Goal: Information Seeking & Learning: Learn about a topic

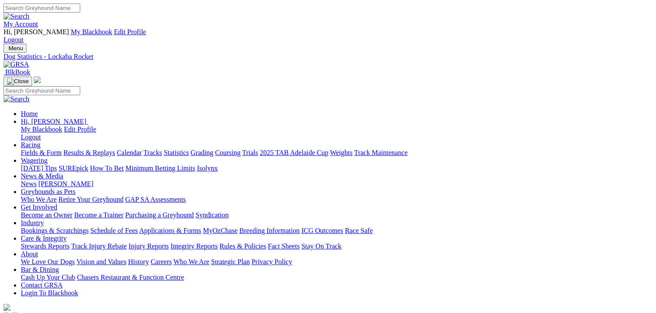
click at [30, 149] on link "Fields & Form" at bounding box center [41, 152] width 41 height 7
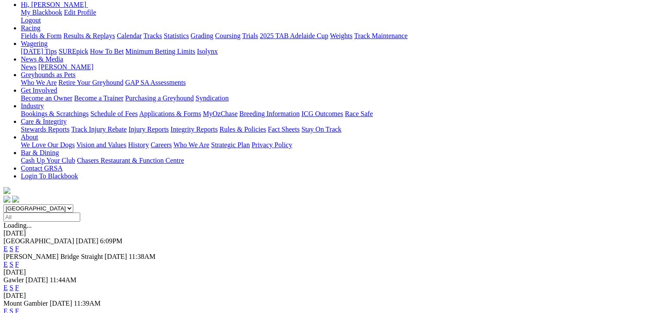
scroll to position [130, 0]
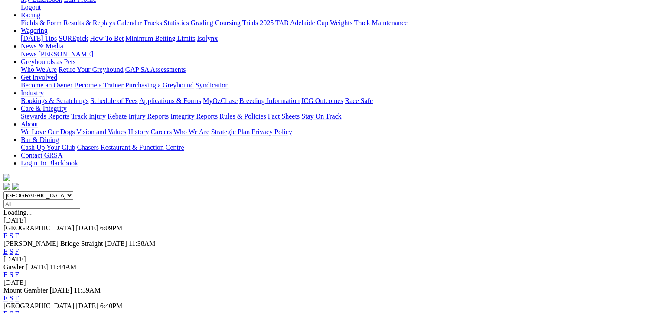
click at [19, 271] on link "F" at bounding box center [17, 274] width 4 height 7
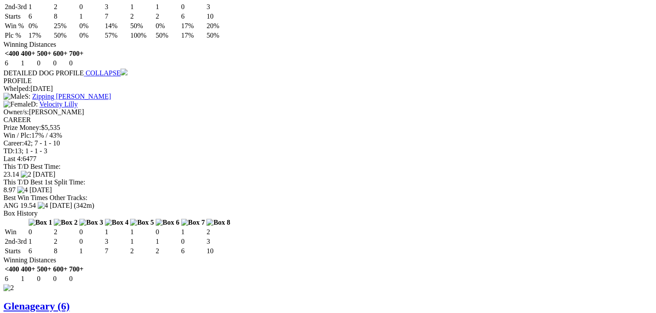
scroll to position [997, 0]
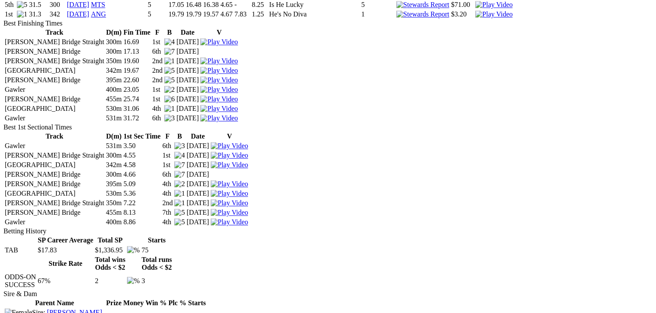
scroll to position [1083, 0]
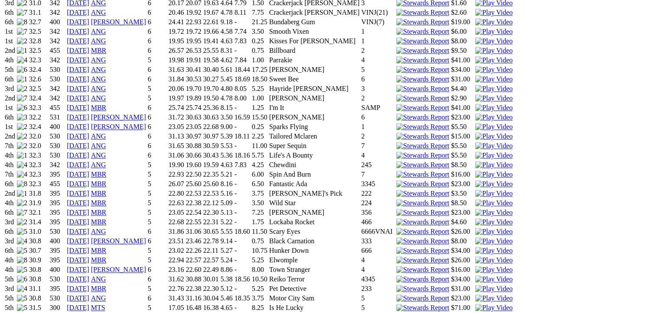
click at [475, 304] on img at bounding box center [493, 308] width 37 height 8
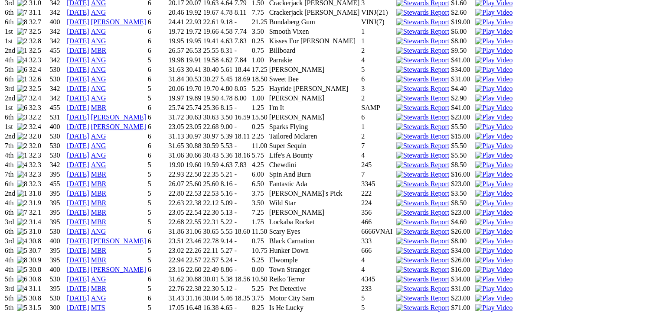
click at [475, 295] on img at bounding box center [493, 299] width 37 height 8
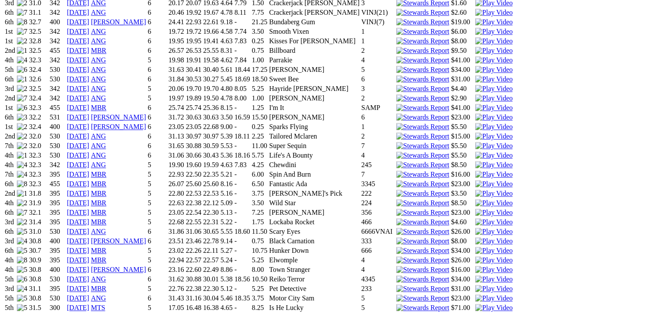
click at [475, 285] on img at bounding box center [493, 289] width 37 height 8
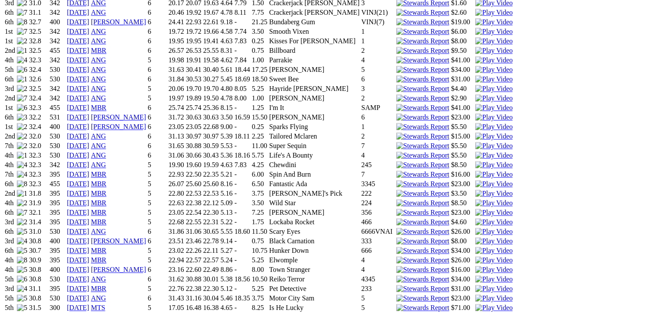
click at [475, 237] on img at bounding box center [493, 241] width 37 height 8
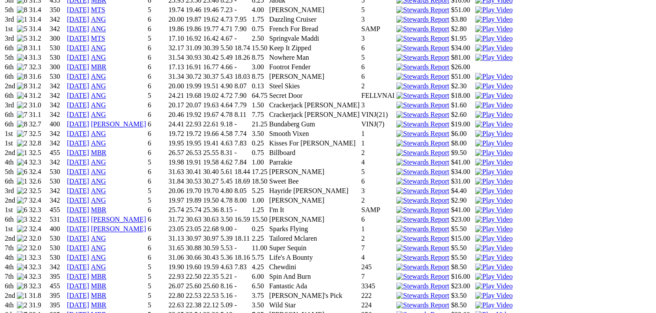
scroll to position [953, 0]
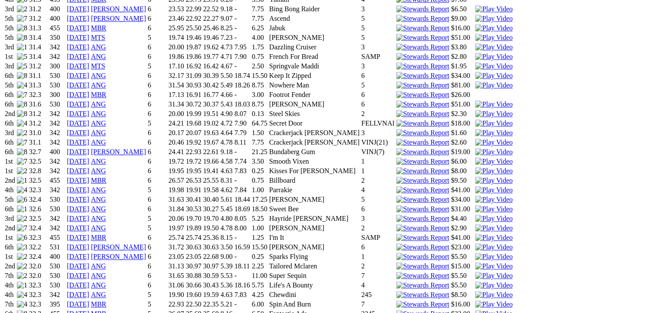
click at [475, 253] on img at bounding box center [493, 257] width 37 height 8
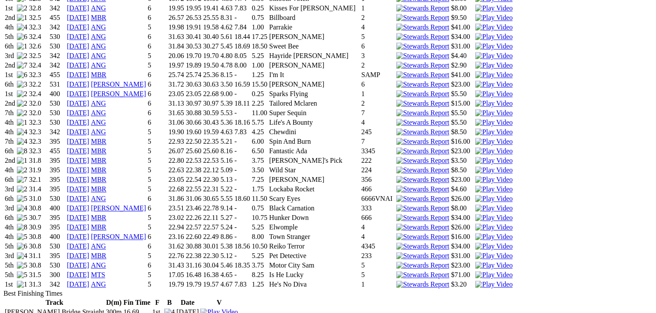
scroll to position [1127, 0]
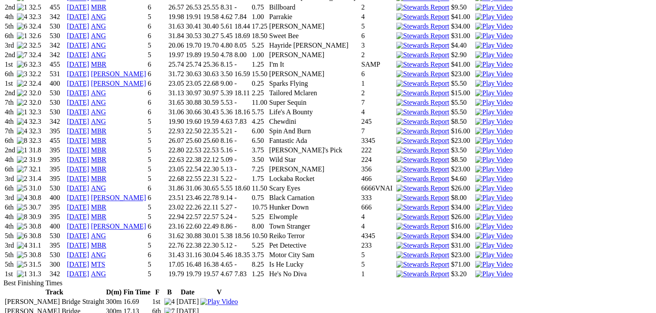
click at [475, 213] on img at bounding box center [493, 217] width 37 height 8
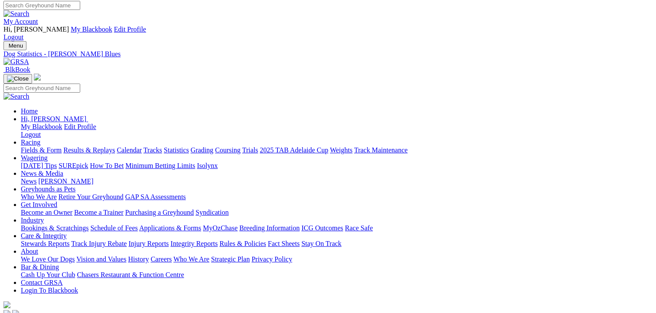
scroll to position [0, 0]
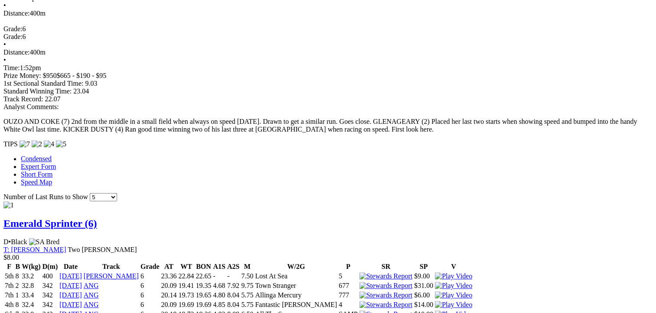
scroll to position [780, 0]
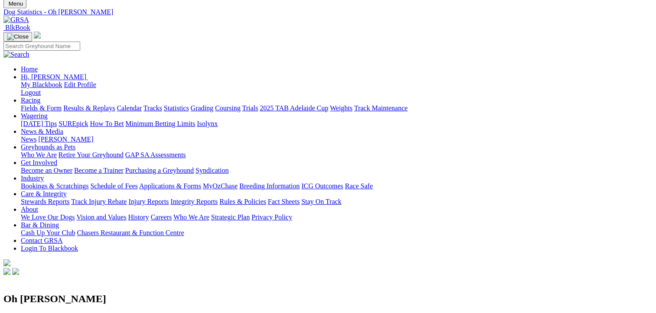
scroll to position [43, 0]
